Goal: Task Accomplishment & Management: Manage account settings

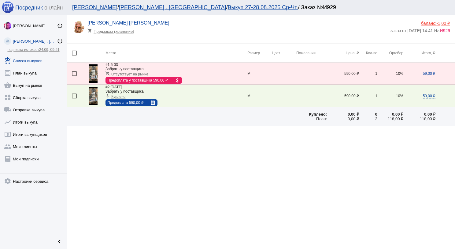
click at [94, 92] on img at bounding box center [93, 96] width 9 height 18
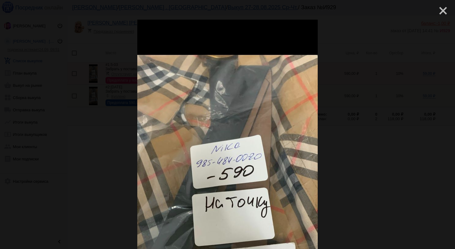
click at [437, 9] on mat-icon "close" at bounding box center [440, 8] width 7 height 7
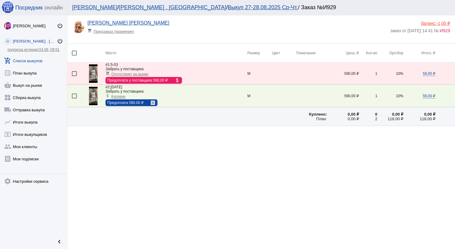
click at [21, 58] on link "add_shopping_cart Список выкупов" at bounding box center [33, 59] width 67 height 12
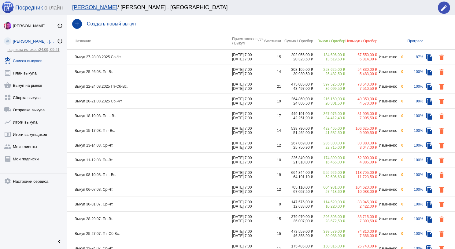
click at [168, 58] on td "Выкуп 27-28.08.2025 Ср-Чт." at bounding box center [149, 57] width 165 height 15
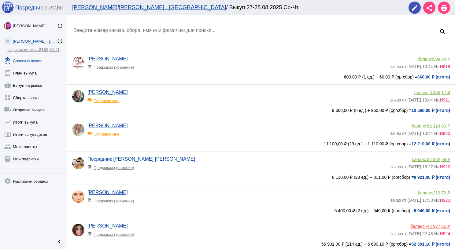
click at [23, 59] on link "add_shopping_cart Список выкупов" at bounding box center [33, 59] width 67 height 12
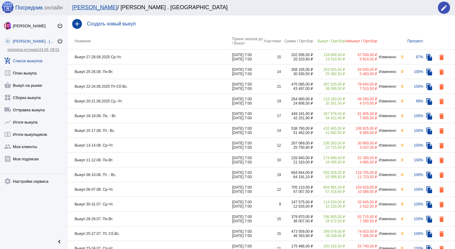
click at [110, 18] on div "add Создать новый выкуп" at bounding box center [261, 23] width 388 height 17
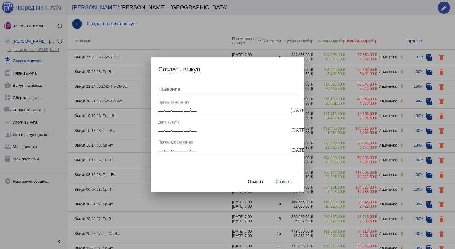
click at [179, 88] on input "Название" at bounding box center [228, 89] width 138 height 6
type input "Выкуп 29-31.08. Пт-Вс."
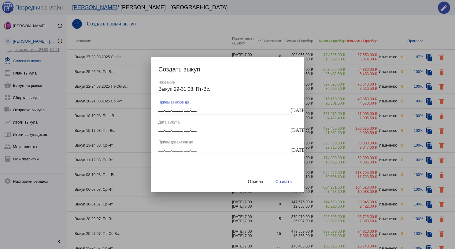
click at [161, 108] on input "__.__.____ __:__" at bounding box center [224, 109] width 131 height 6
type input "[DATE] 07:00"
click at [168, 125] on div "__.__.____ __:__ Дата выкупа" at bounding box center [224, 127] width 131 height 14
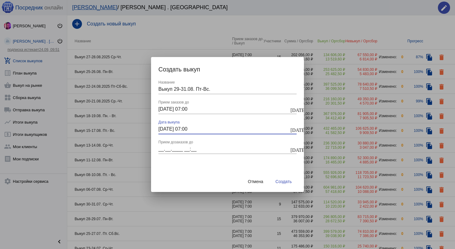
type input "[DATE] 07:00"
click at [178, 146] on input "__.__.____ __:__" at bounding box center [224, 149] width 131 height 6
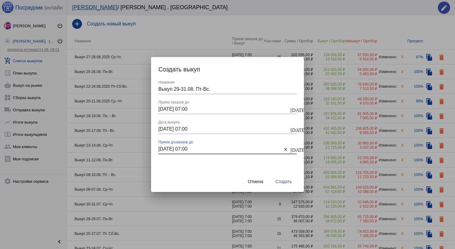
type input "[DATE] 07:00"
click at [282, 185] on button "Создать" at bounding box center [284, 181] width 26 height 11
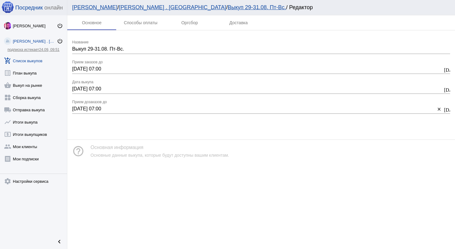
click at [30, 62] on link "add_shopping_cart Список выкупов" at bounding box center [33, 59] width 67 height 12
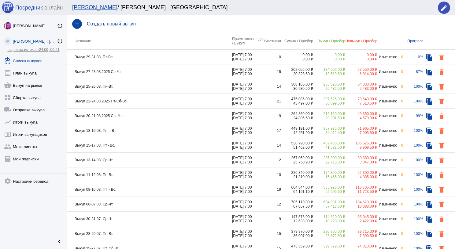
click at [165, 71] on td "Выкуп 27-28.08.2025 Ср-Чт." at bounding box center [149, 71] width 165 height 15
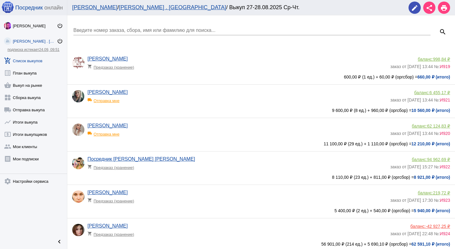
click at [129, 28] on input "Введите номер заказа, сбора, имя или фамилию для поиска..." at bounding box center [251, 31] width 357 height 6
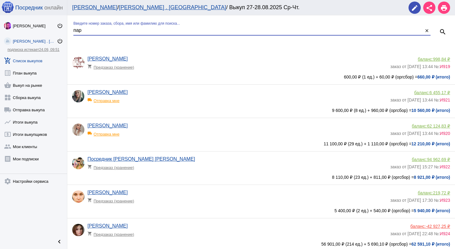
type input "пар"
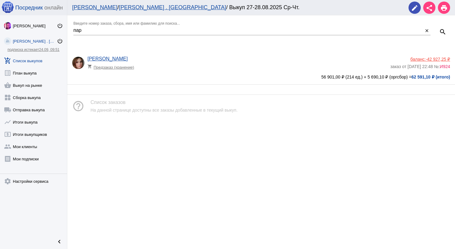
click at [438, 59] on span "-42 927,25 ₽" at bounding box center [438, 59] width 24 height 5
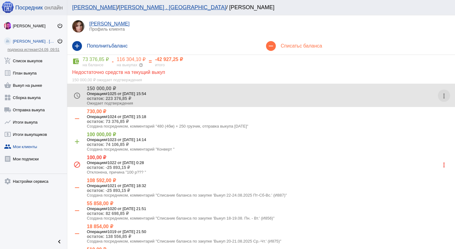
click at [440, 97] on mat-icon "more_vert" at bounding box center [445, 96] width 10 height 10
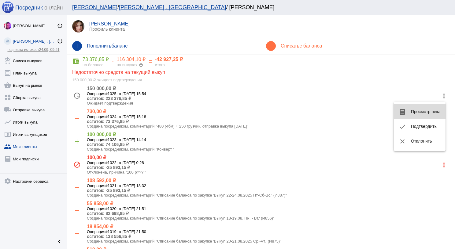
click at [421, 114] on button "receipt Просмотр чека" at bounding box center [420, 111] width 52 height 15
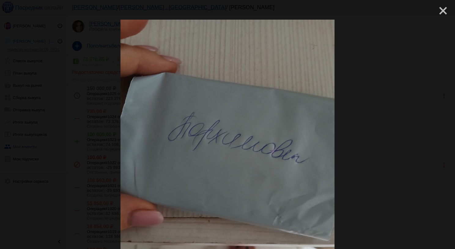
click at [439, 12] on mat-icon "close" at bounding box center [440, 8] width 7 height 7
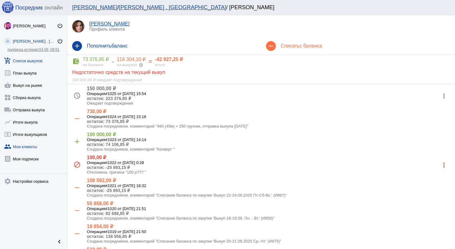
click at [22, 60] on link "add_shopping_cart Список выкупов" at bounding box center [33, 59] width 67 height 12
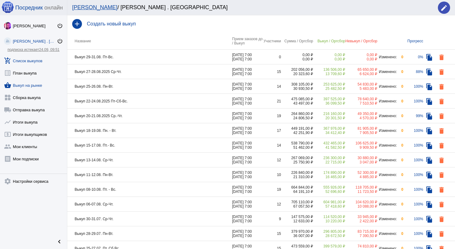
click at [42, 88] on link "shopping_basket Выкуп на рынке" at bounding box center [33, 84] width 67 height 12
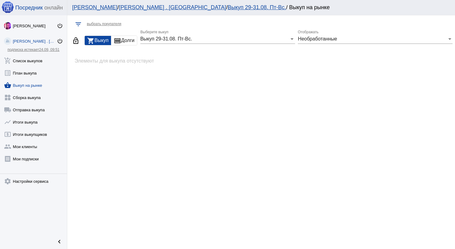
click at [154, 39] on span "Выкуп 29-31.08. Пт-Вс." at bounding box center [166, 38] width 52 height 5
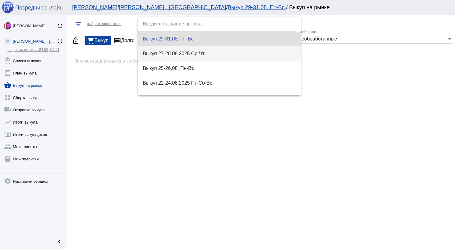
click at [168, 48] on span "Выкуп 27-28.08.2025 Ср-Чт." at bounding box center [220, 53] width 154 height 15
